Goal: Register for event/course

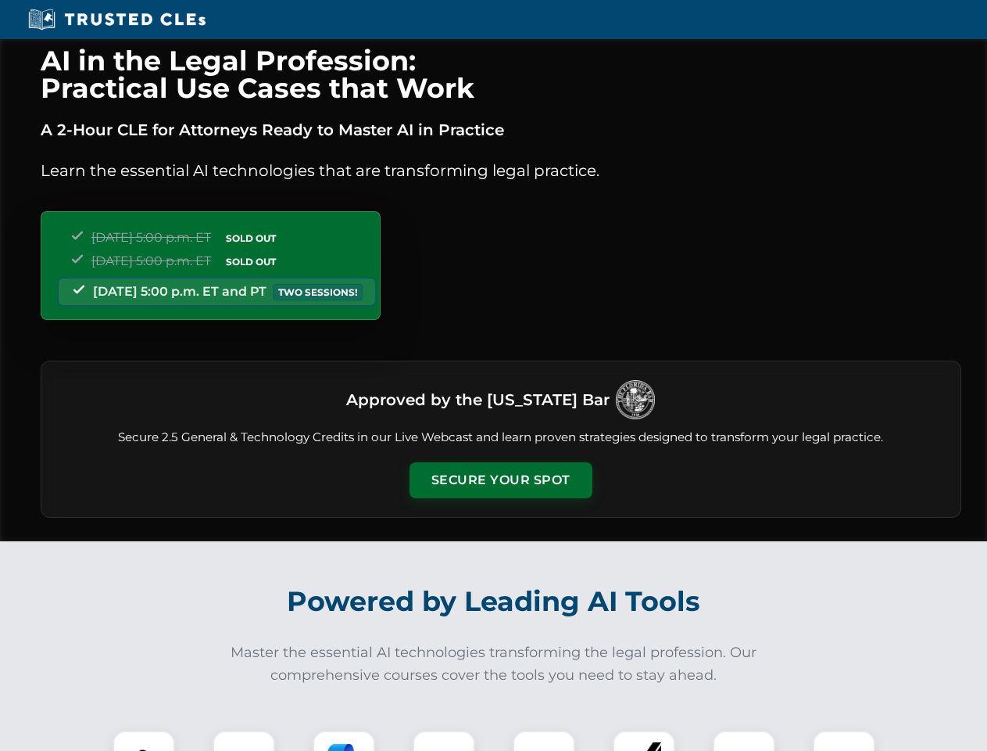
click at [500, 480] on button "Secure Your Spot" at bounding box center [501, 480] width 183 height 36
click at [144, 740] on img at bounding box center [143, 761] width 45 height 45
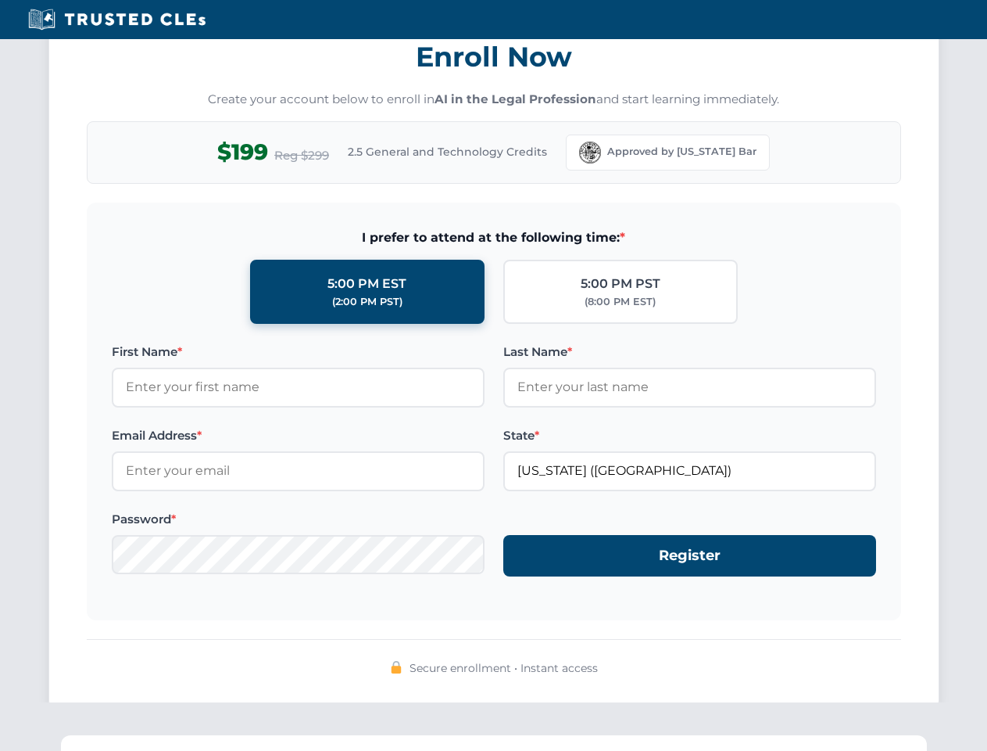
scroll to position [1535, 0]
